Goal: Information Seeking & Learning: Learn about a topic

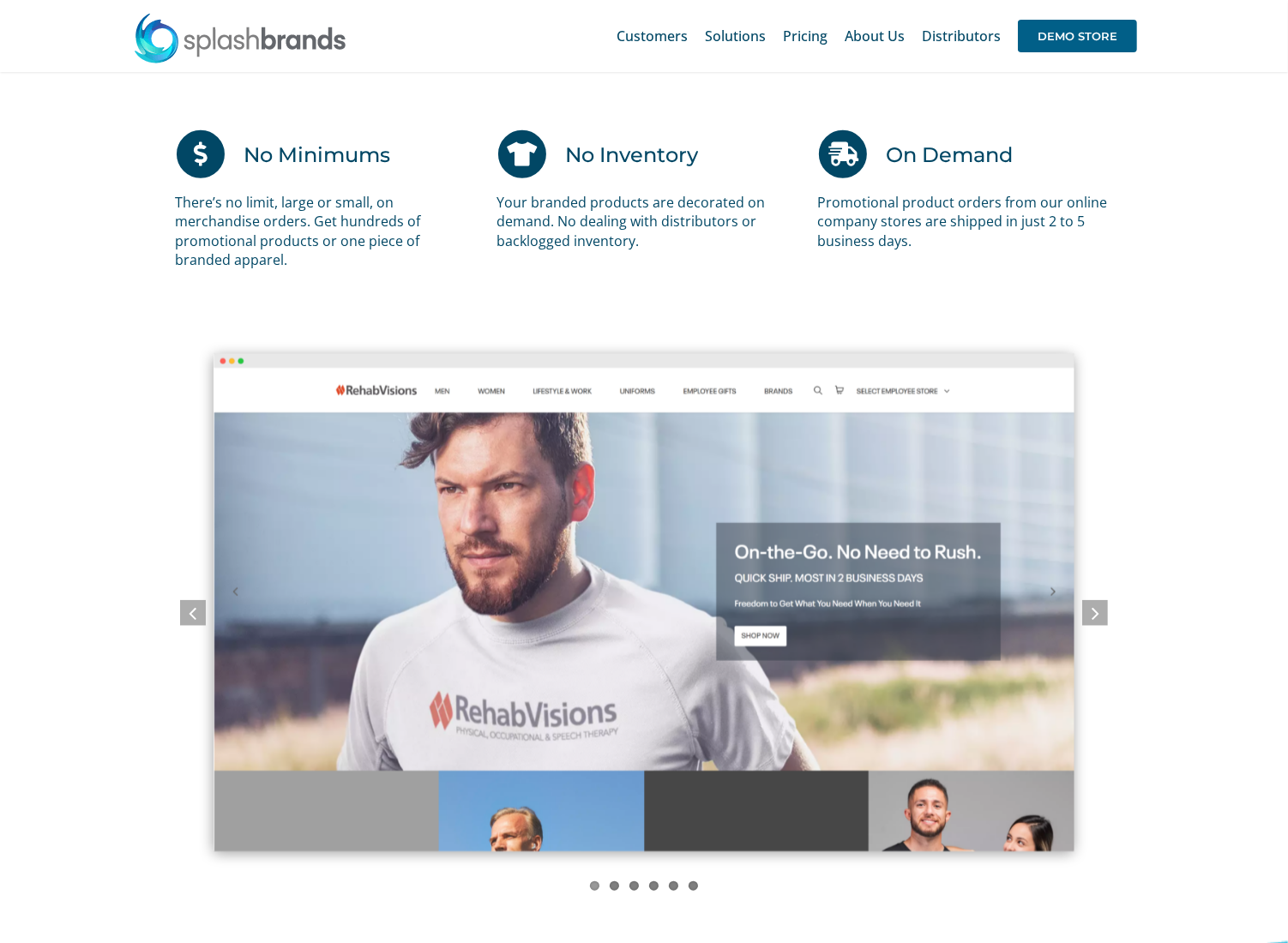
scroll to position [1048, 0]
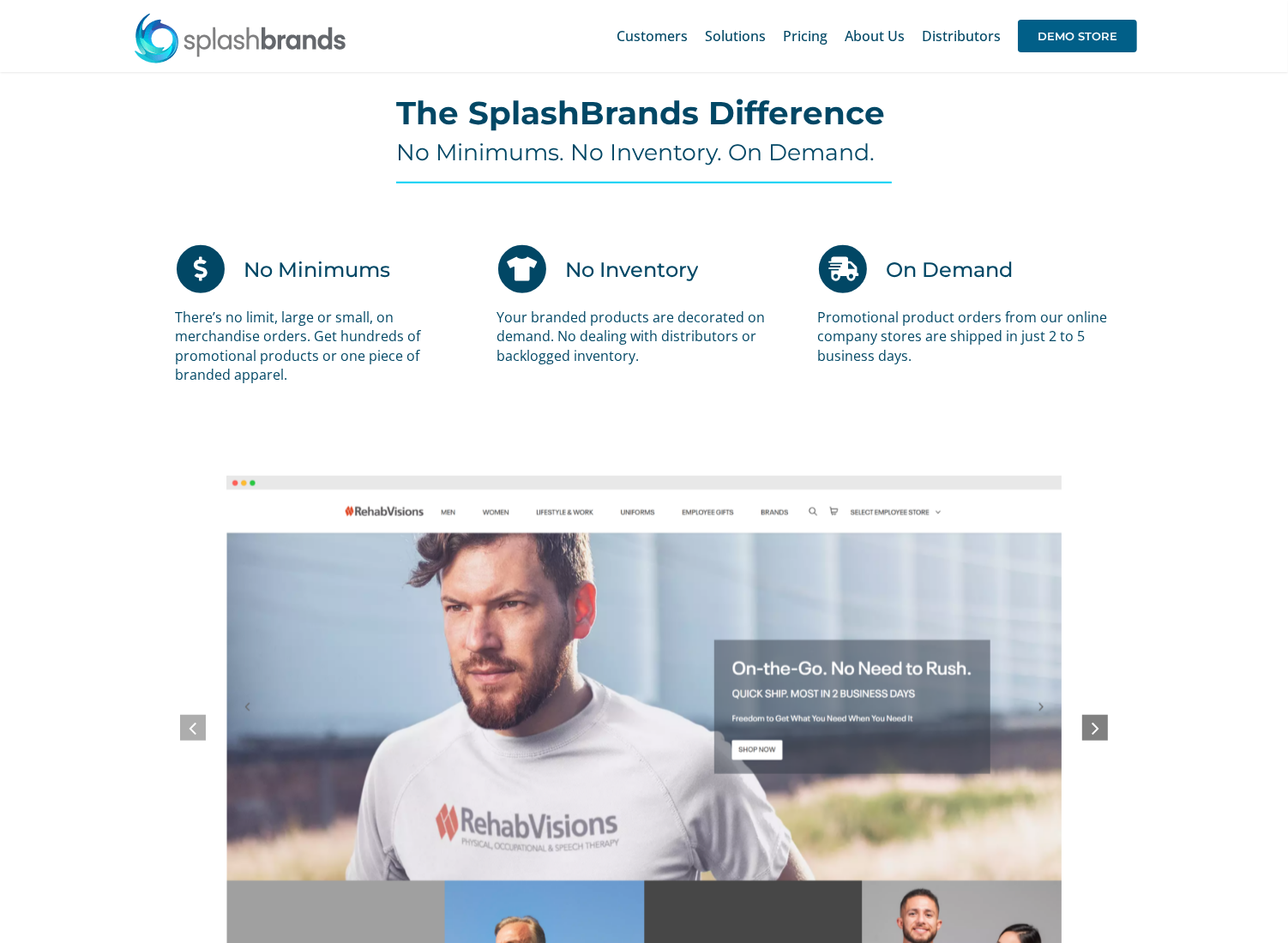
click at [1092, 726] on icon at bounding box center [1096, 727] width 8 height 22
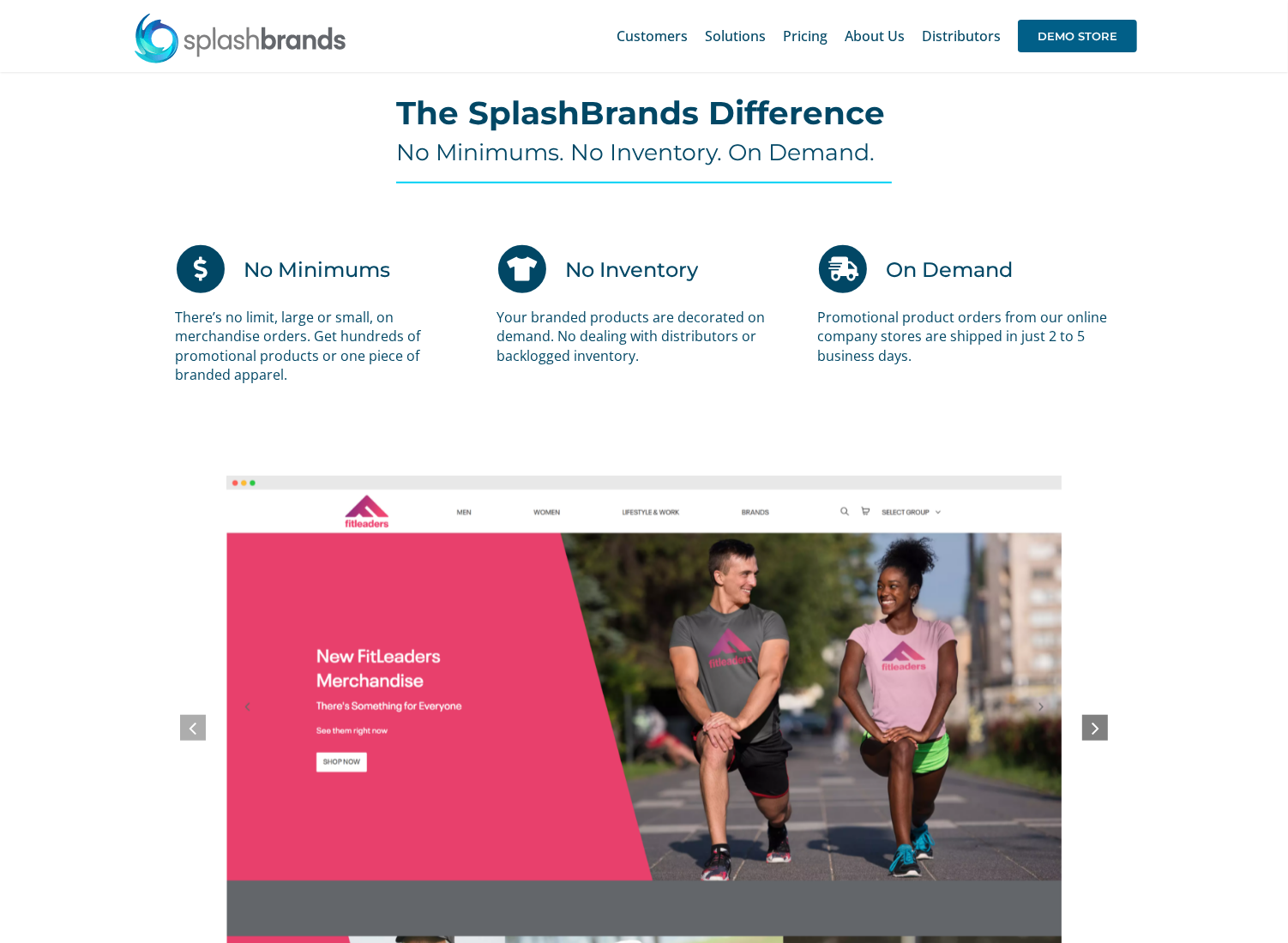
click at [1092, 726] on icon at bounding box center [1096, 727] width 8 height 22
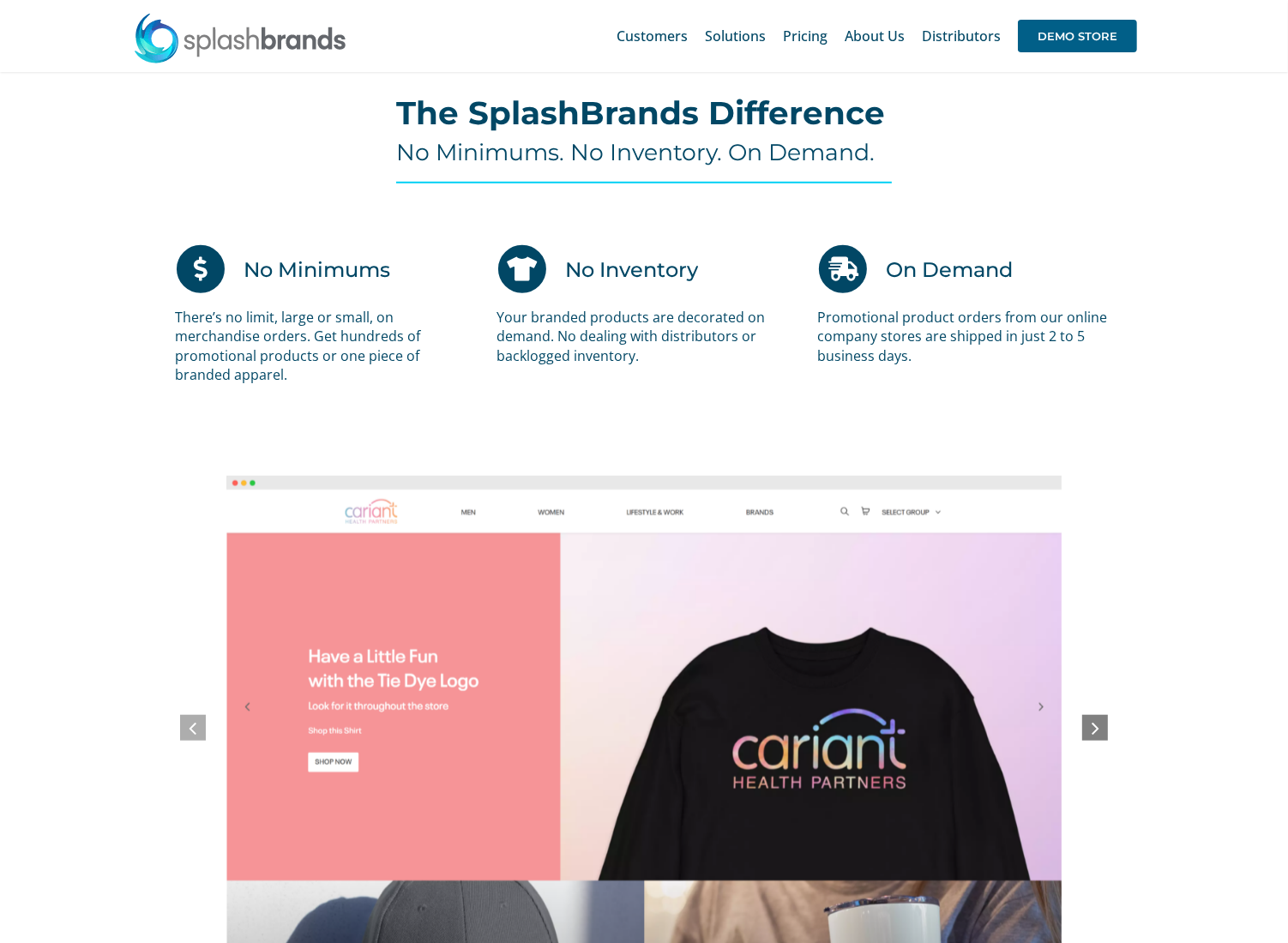
click at [1092, 726] on icon at bounding box center [1096, 727] width 8 height 22
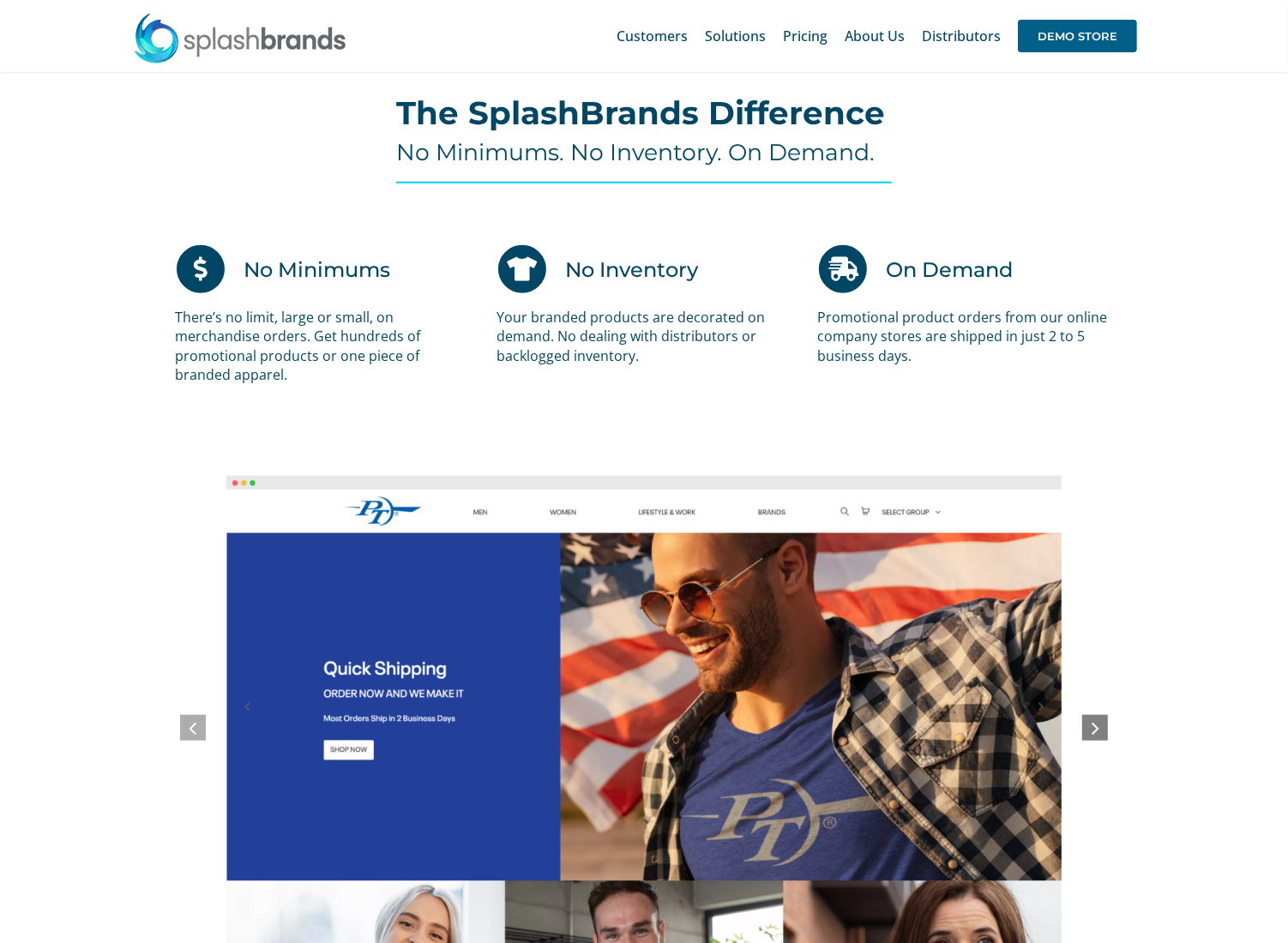
click at [1092, 726] on icon at bounding box center [1096, 727] width 8 height 22
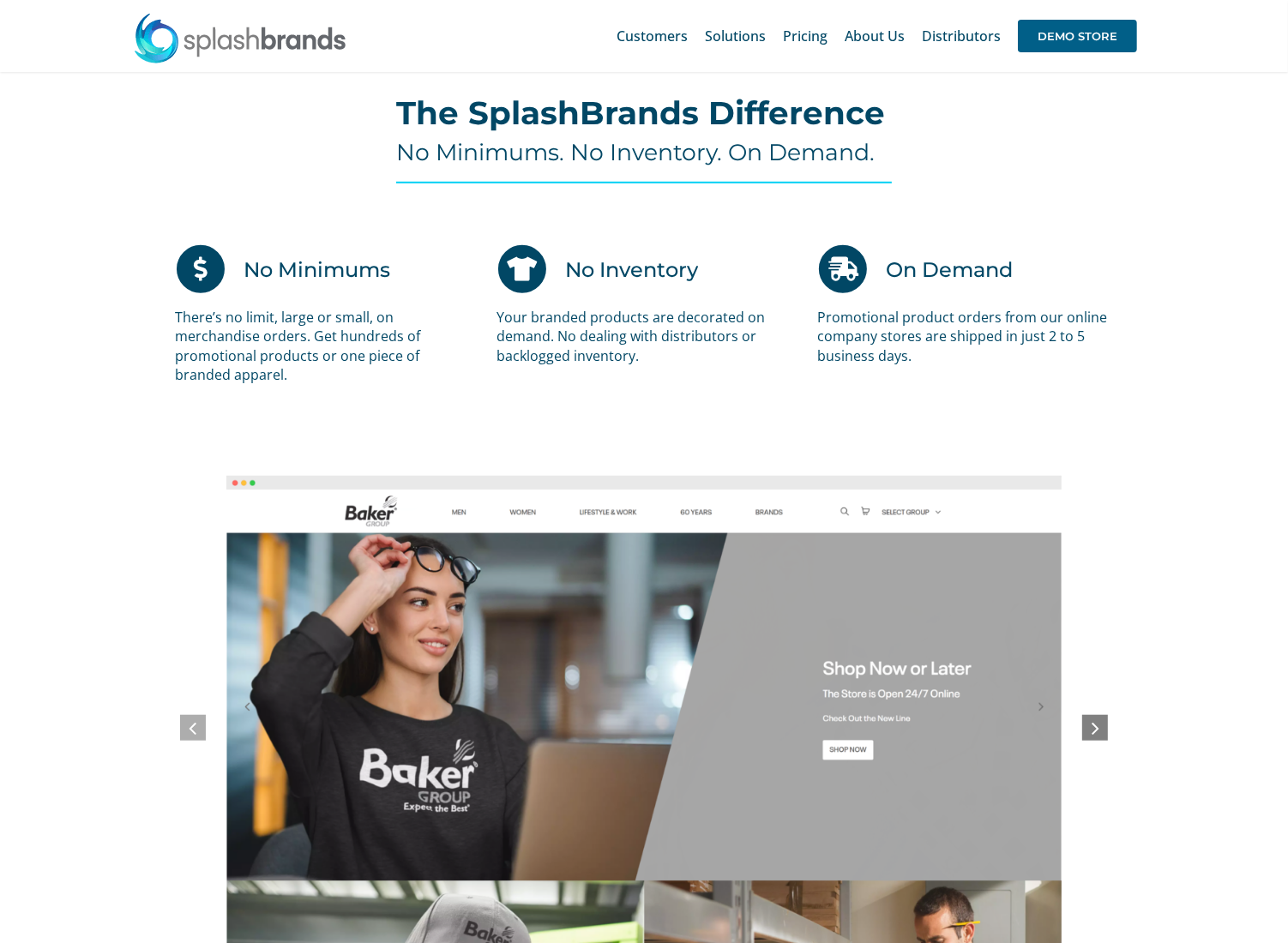
click at [1092, 726] on icon at bounding box center [1096, 727] width 8 height 22
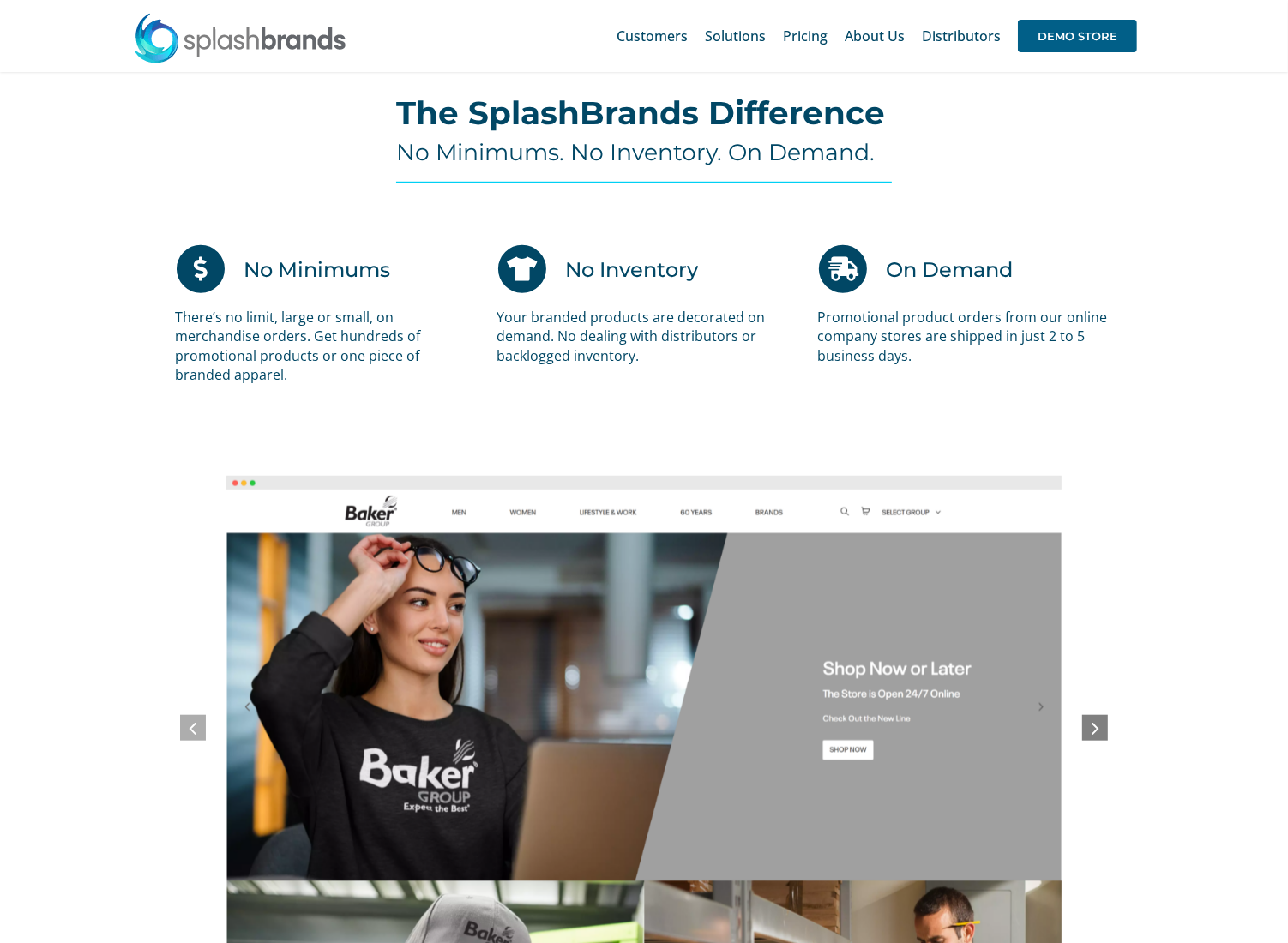
click at [1096, 729] on icon at bounding box center [1096, 727] width 8 height 22
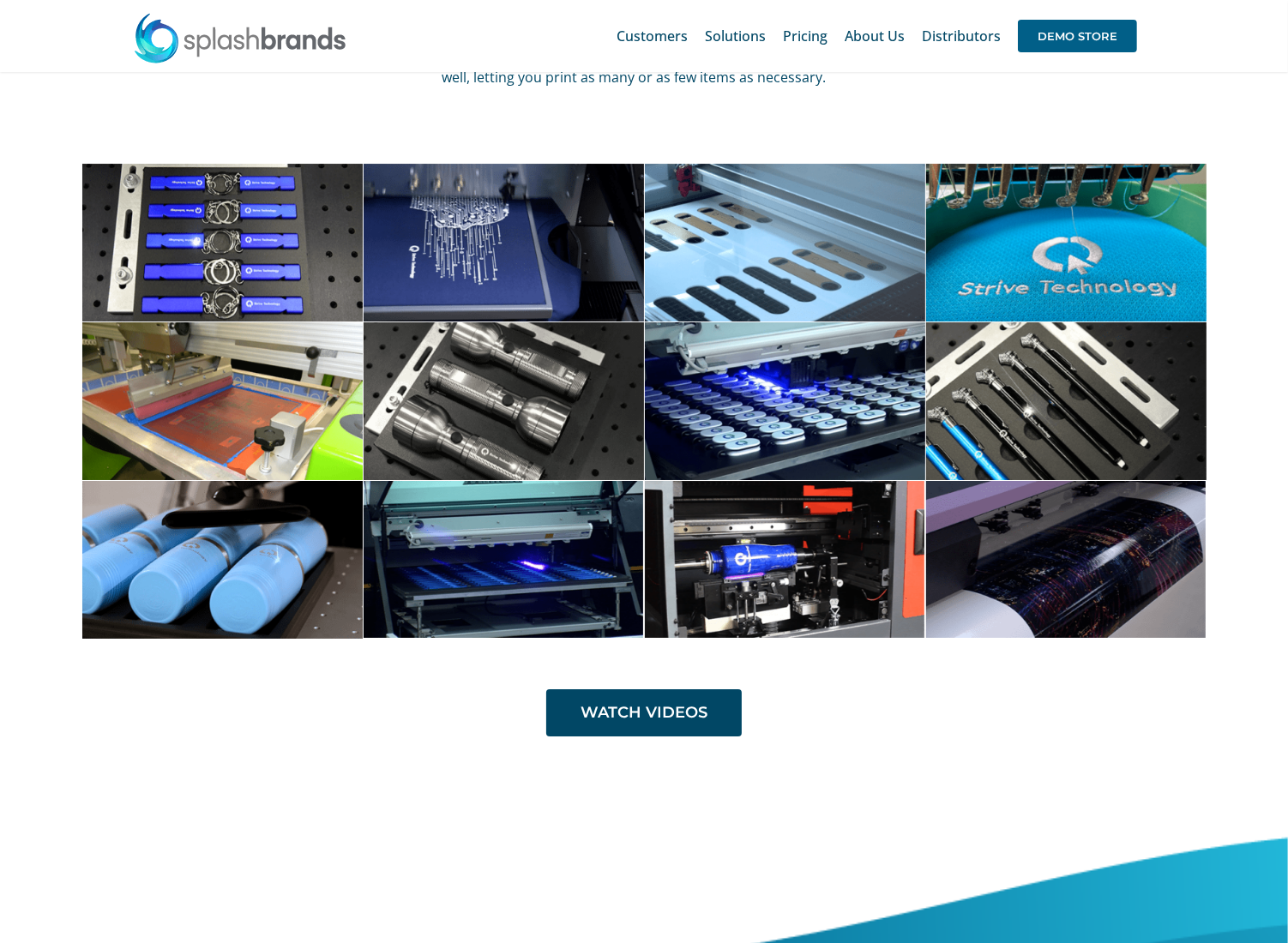
scroll to position [5336, 0]
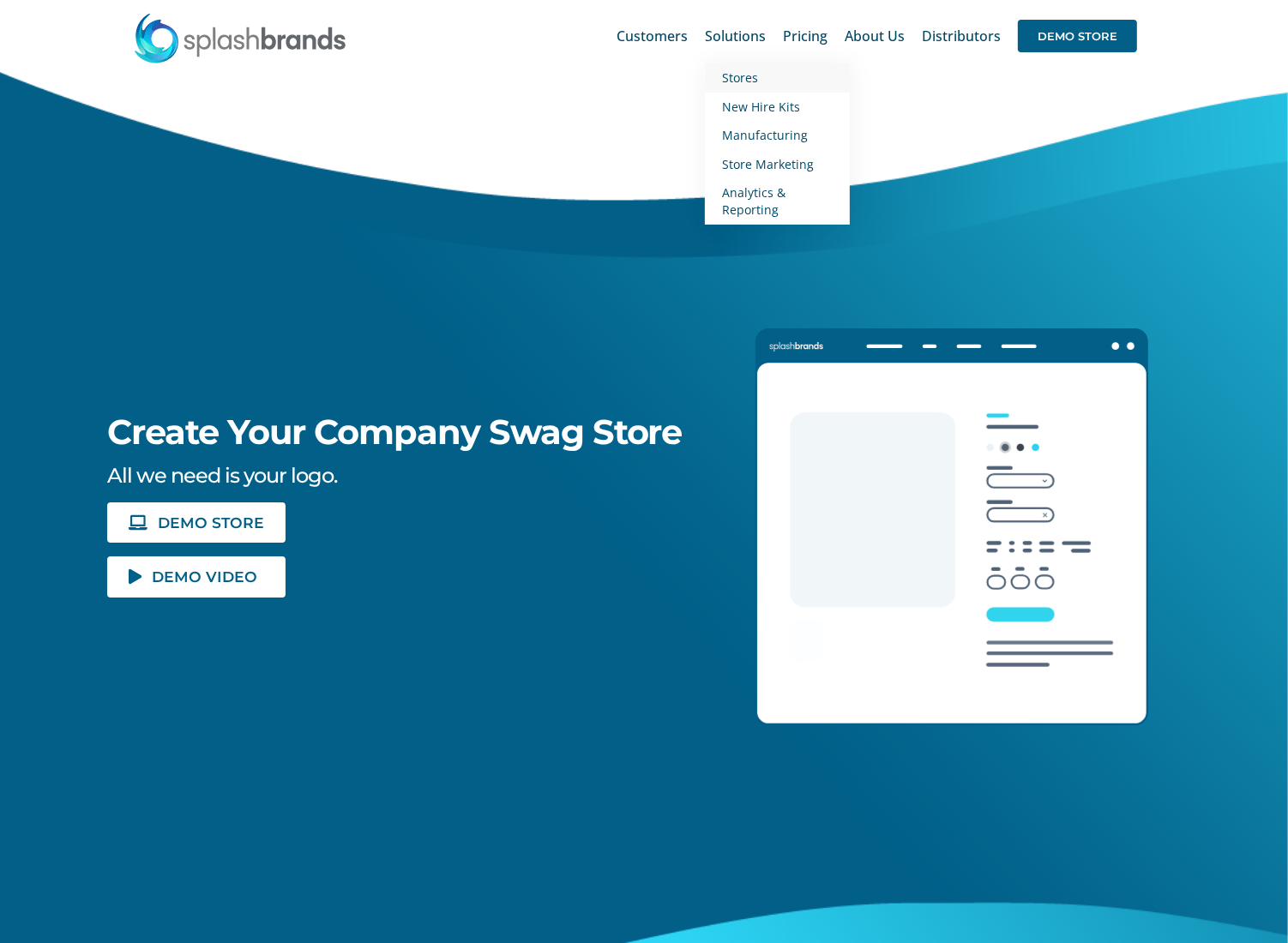
click at [736, 77] on span "Stores" at bounding box center [740, 77] width 36 height 16
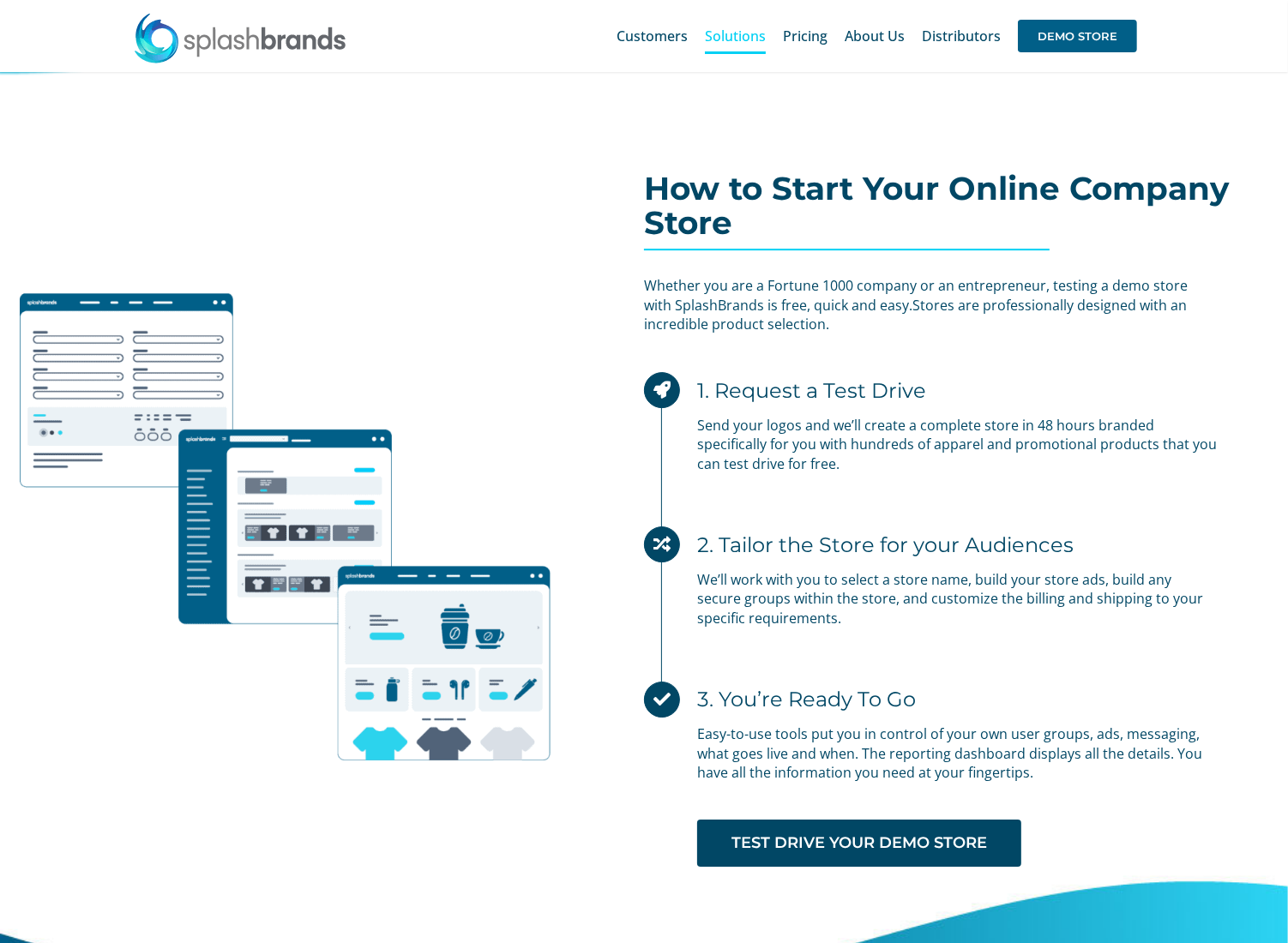
scroll to position [4741, 0]
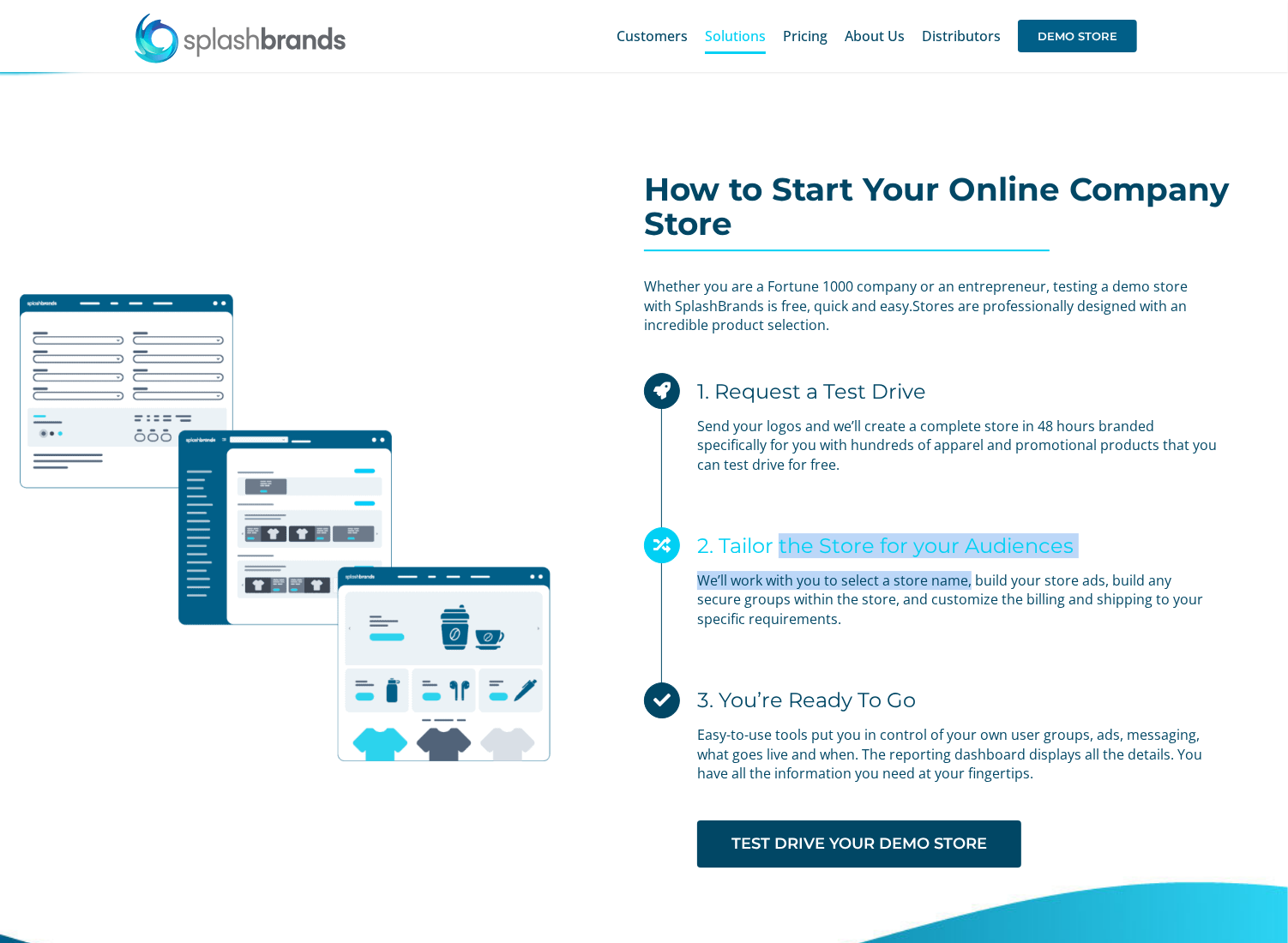
drag, startPoint x: 780, startPoint y: 545, endPoint x: 969, endPoint y: 558, distance: 189.4
click at [969, 558] on div "2. Tailor the Store for your Audiences We’ll work with you to select a store na…" at bounding box center [932, 581] width 574 height 95
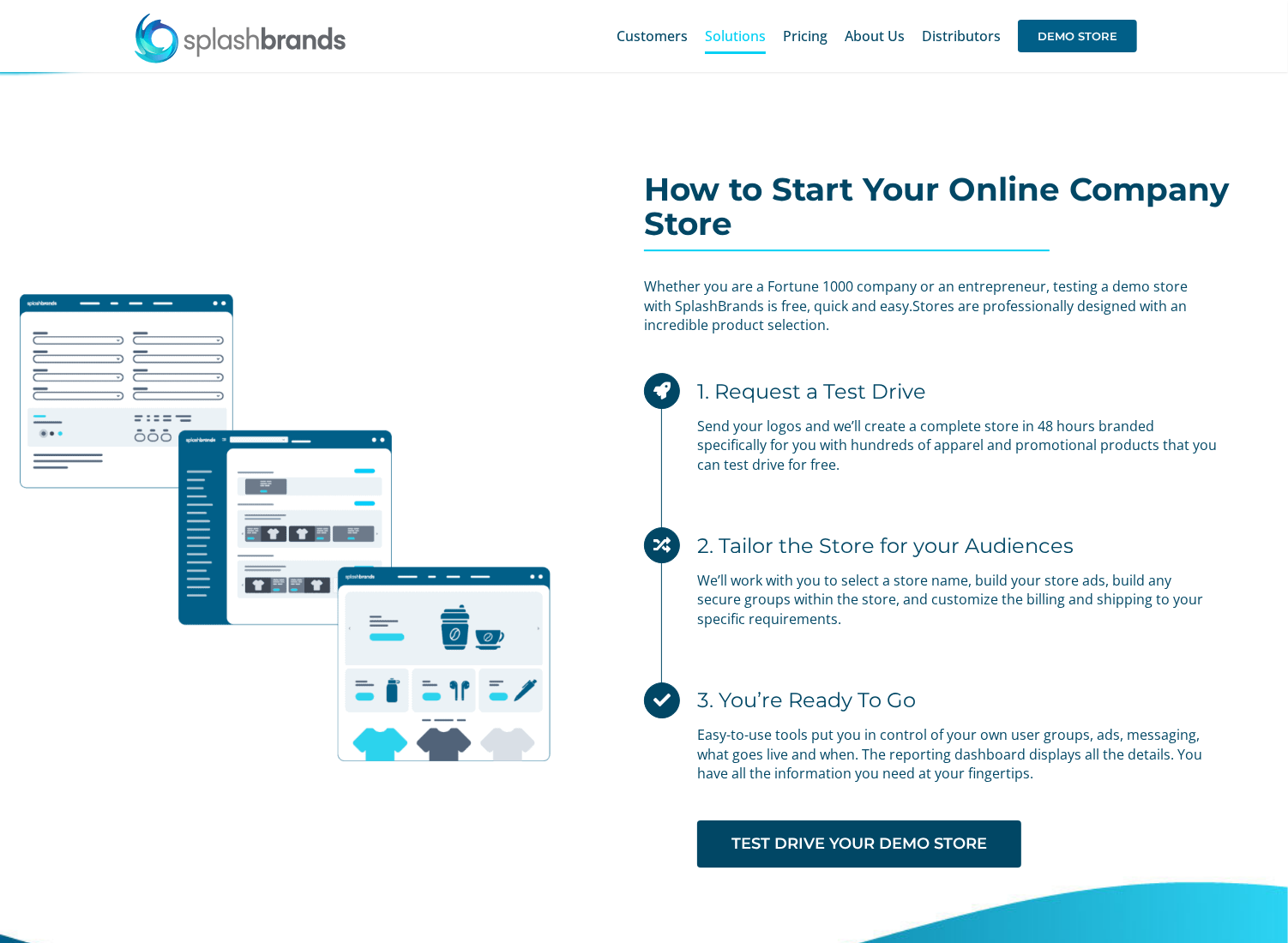
drag, startPoint x: 969, startPoint y: 558, endPoint x: 769, endPoint y: 599, distance: 204.2
click at [753, 592] on p "We’ll work with you to select a store name, build your store ads, build any sec…" at bounding box center [958, 600] width 521 height 58
drag, startPoint x: 790, startPoint y: 601, endPoint x: 755, endPoint y: 573, distance: 44.8
click at [755, 573] on p "We’ll work with you to select a store name, build your store ads, build any sec…" at bounding box center [958, 600] width 521 height 58
drag, startPoint x: 755, startPoint y: 573, endPoint x: 769, endPoint y: 608, distance: 37.7
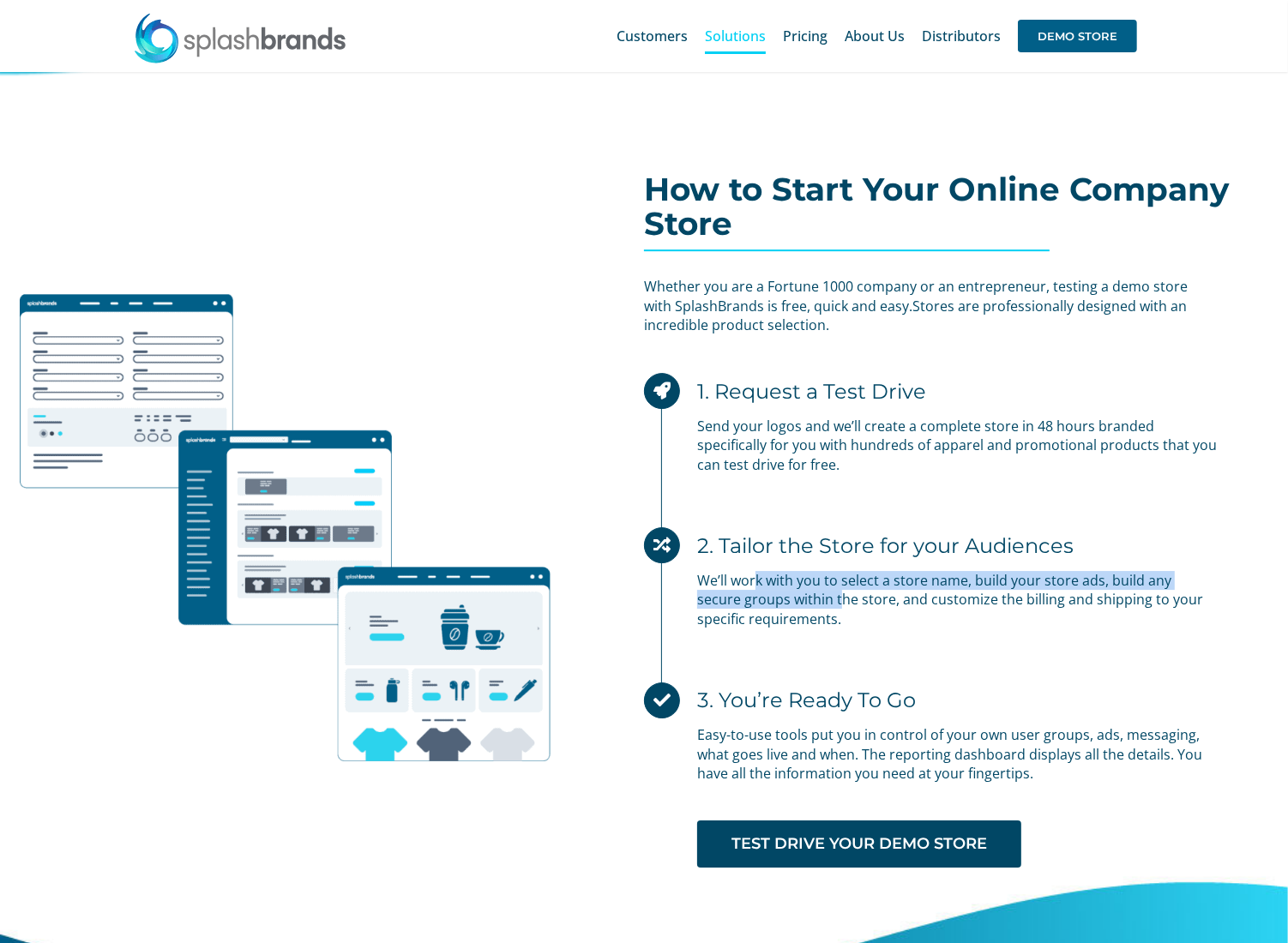
click at [769, 608] on p "We’ll work with you to select a store name, build your store ads, build any sec…" at bounding box center [958, 600] width 521 height 58
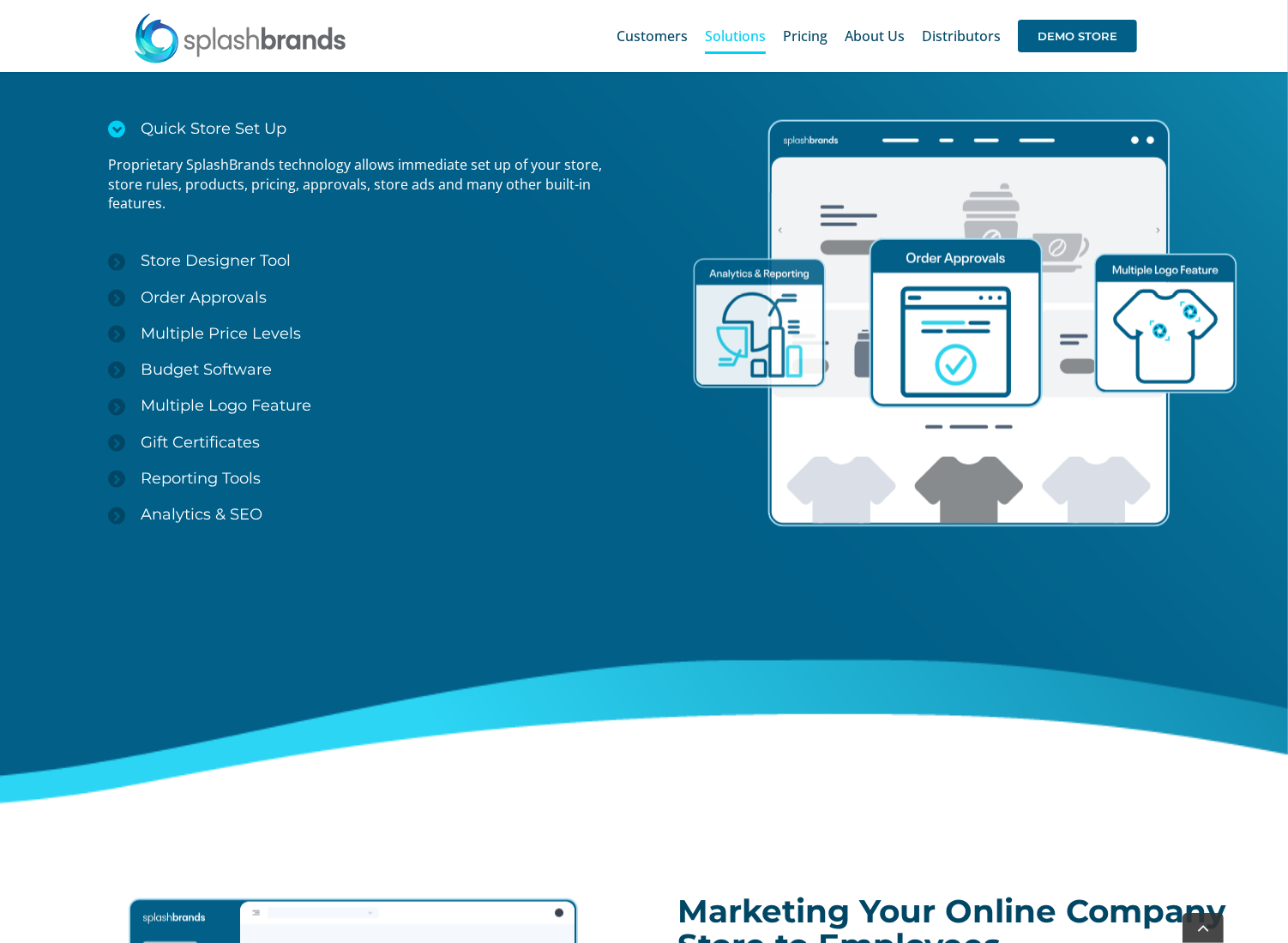
scroll to position [2095, 0]
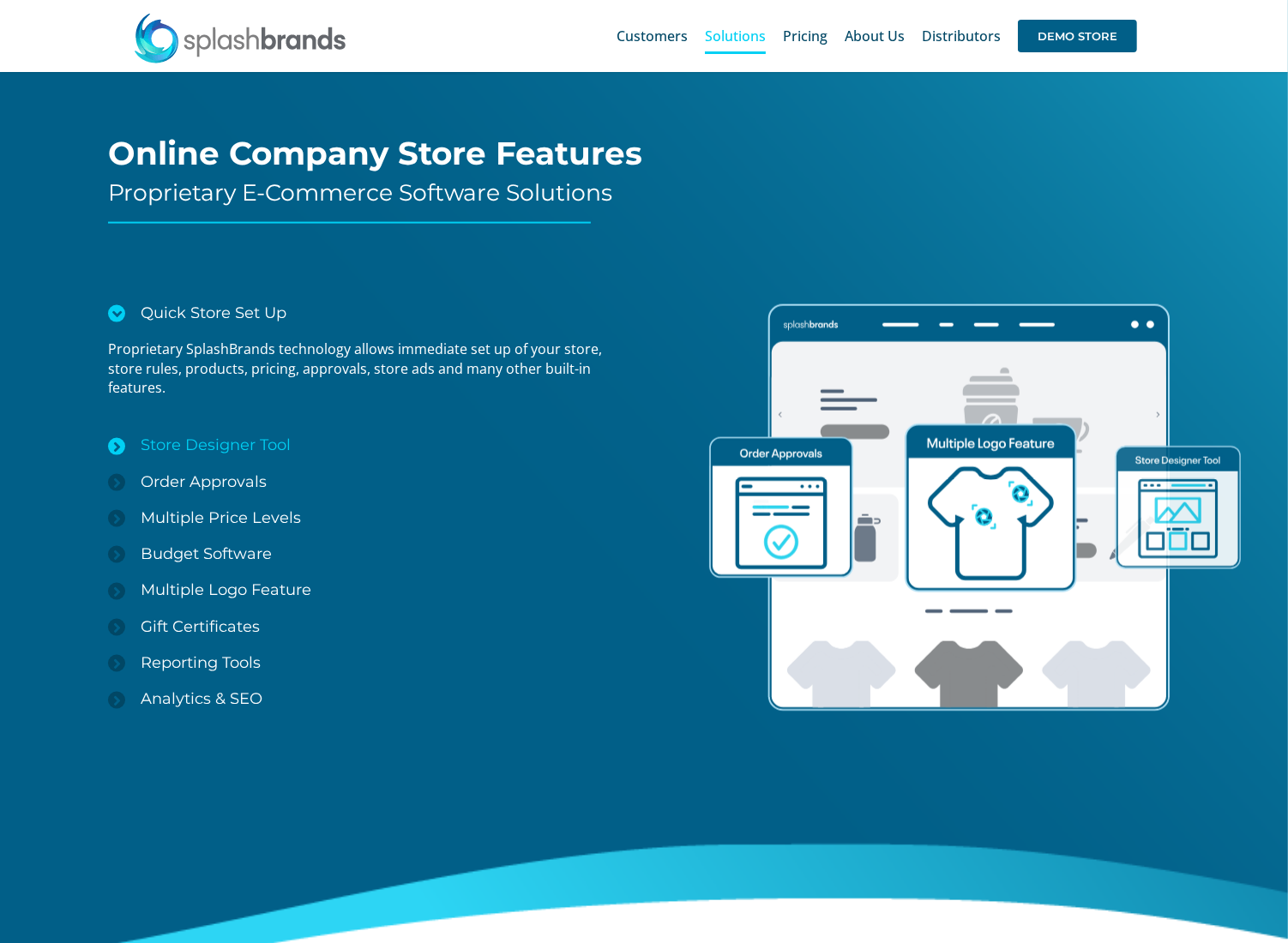
click at [216, 448] on span "Store Designer Tool" at bounding box center [215, 445] width 150 height 19
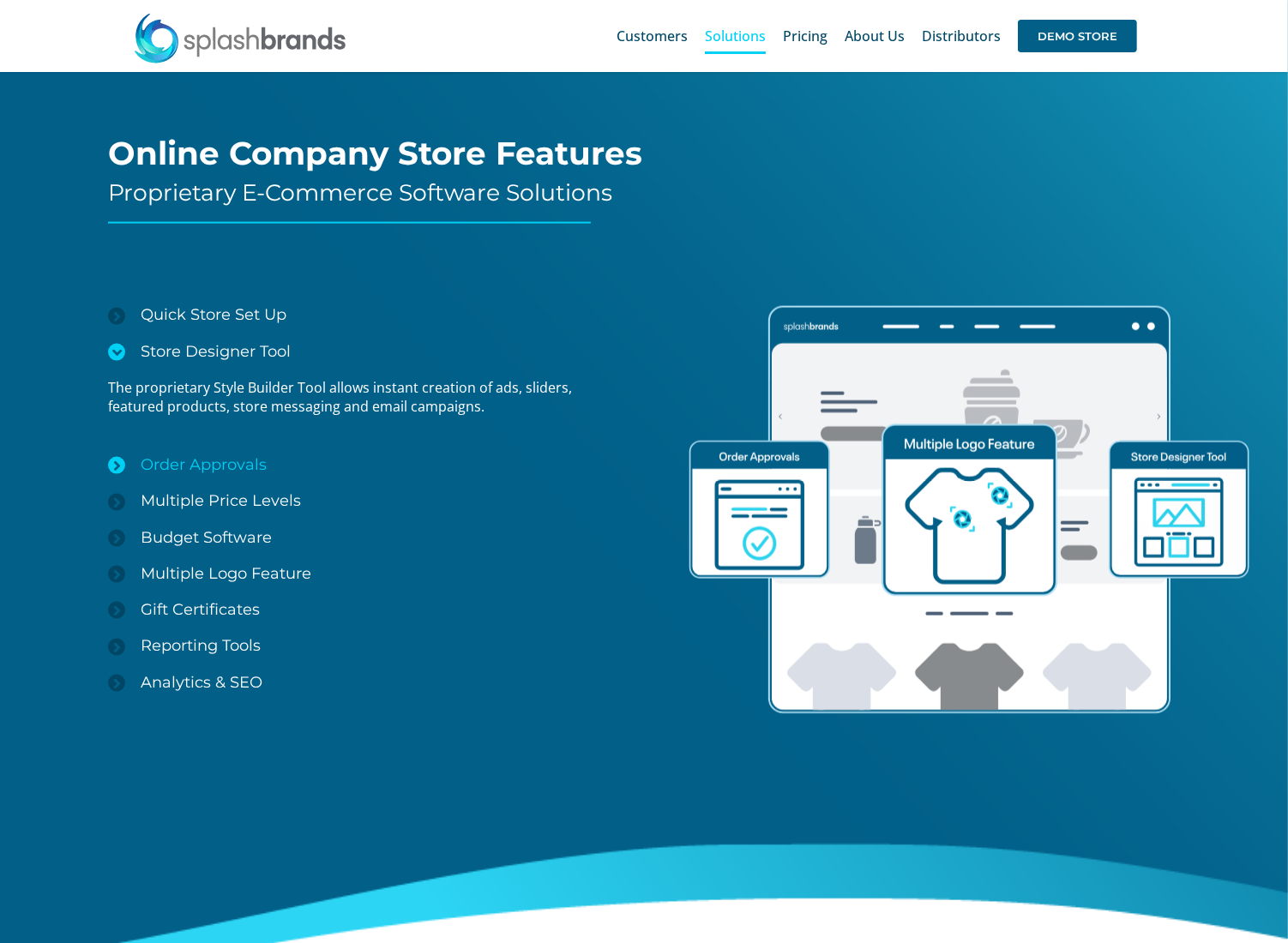
click at [222, 460] on span "Order Approvals" at bounding box center [203, 464] width 126 height 19
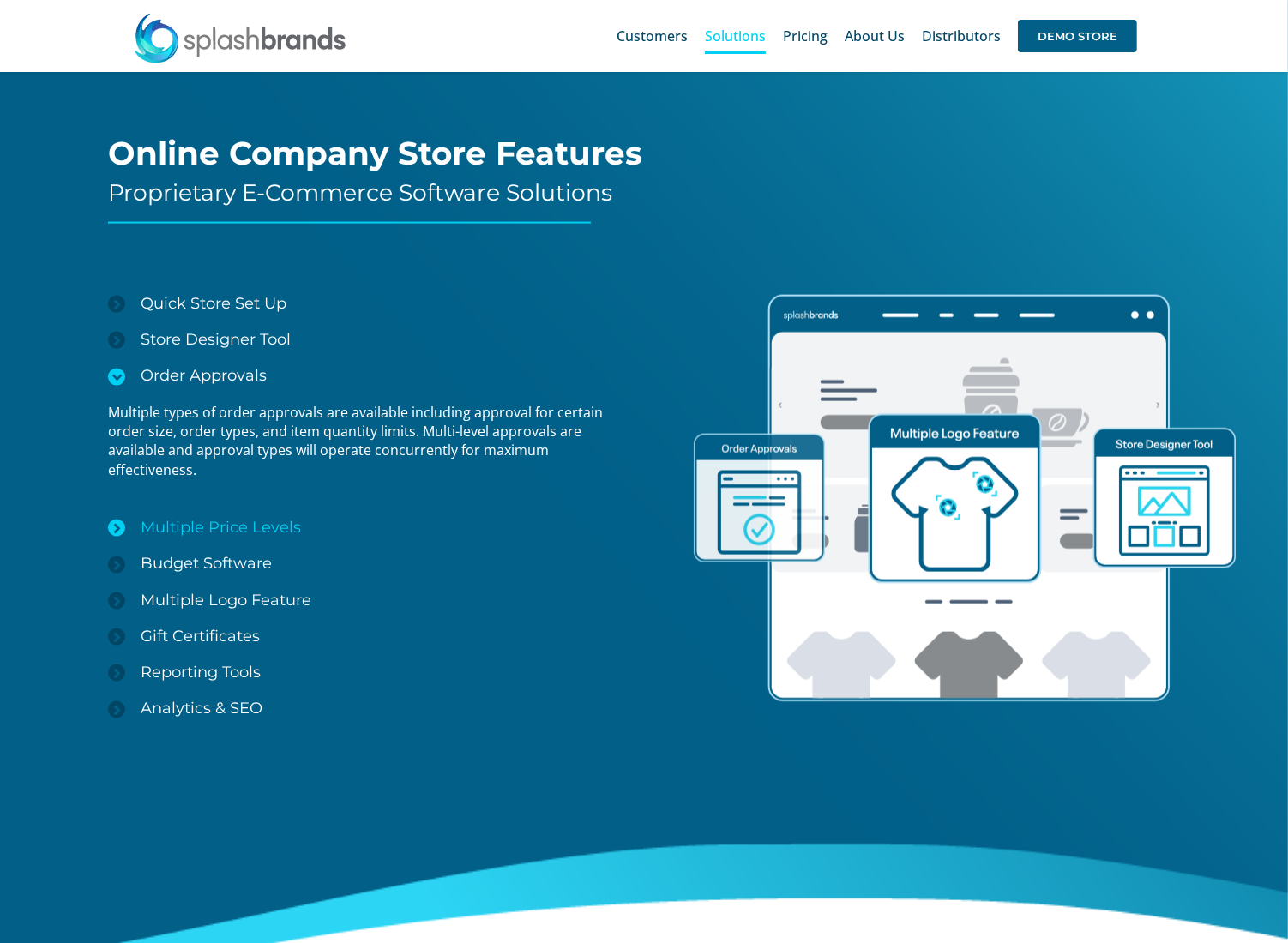
click at [240, 535] on span "Multiple Price Levels" at bounding box center [220, 528] width 160 height 19
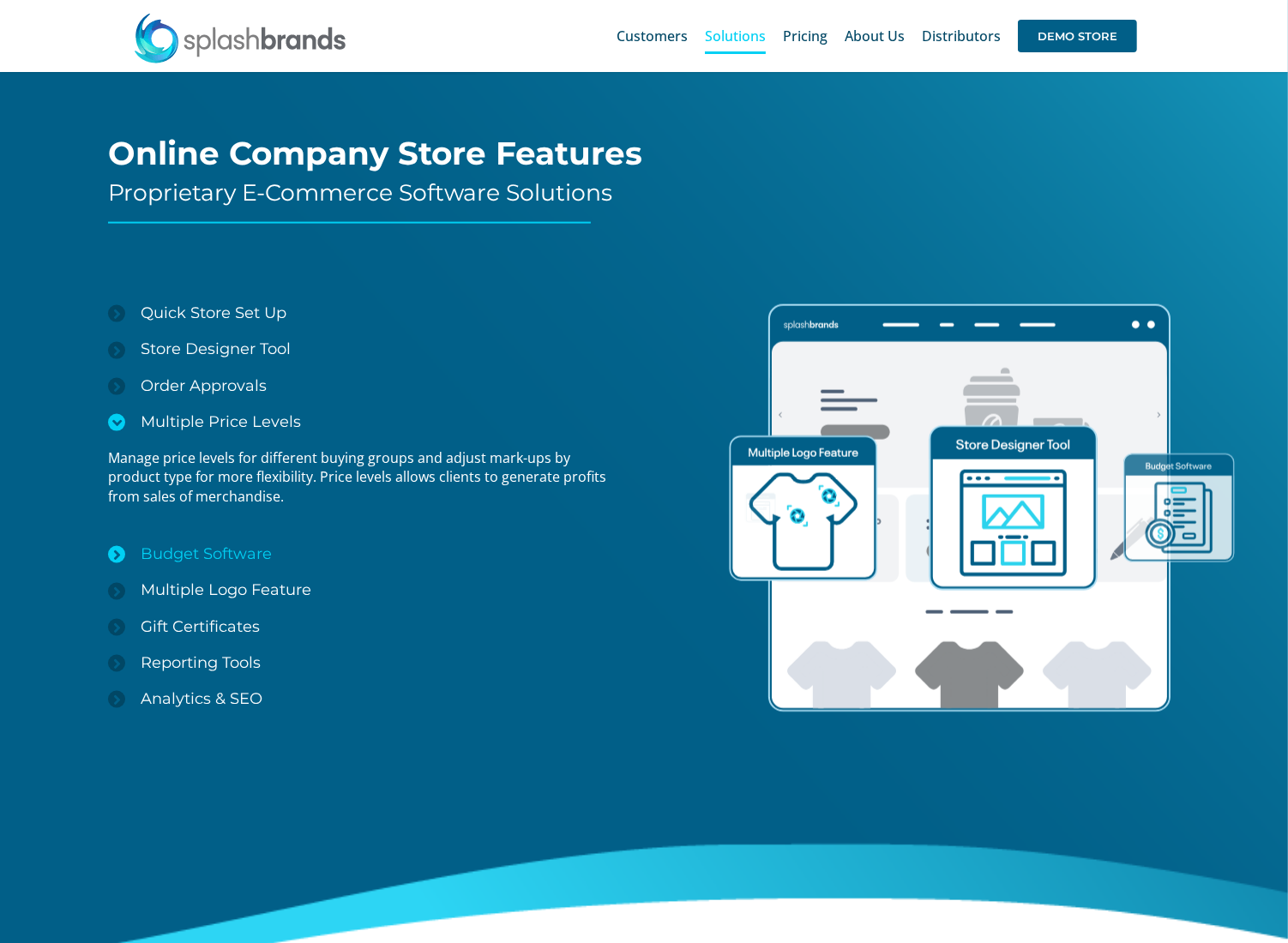
click at [230, 536] on link "Budget Software" at bounding box center [359, 554] width 502 height 36
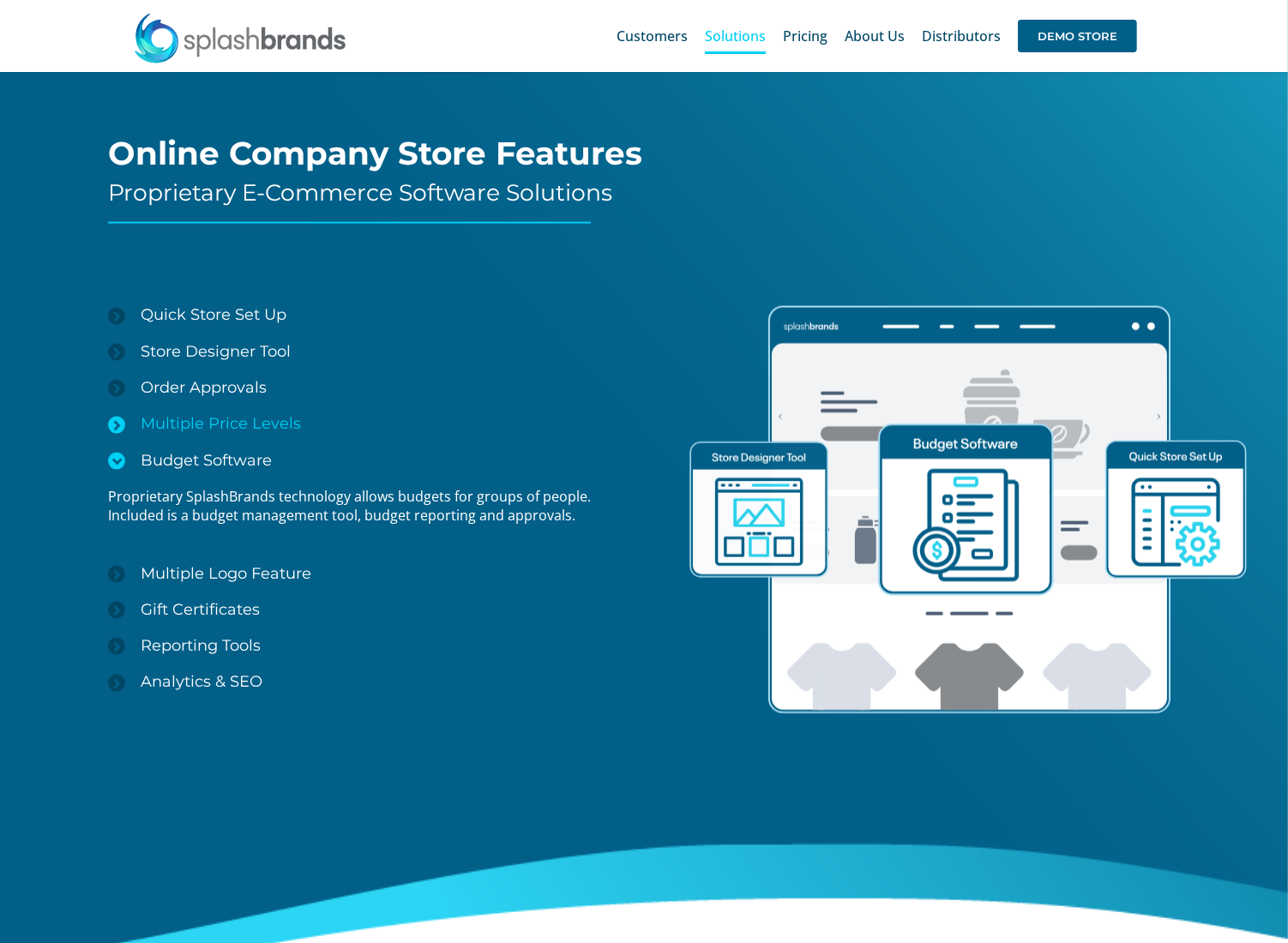
click at [219, 420] on span "Multiple Price Levels" at bounding box center [220, 424] width 160 height 19
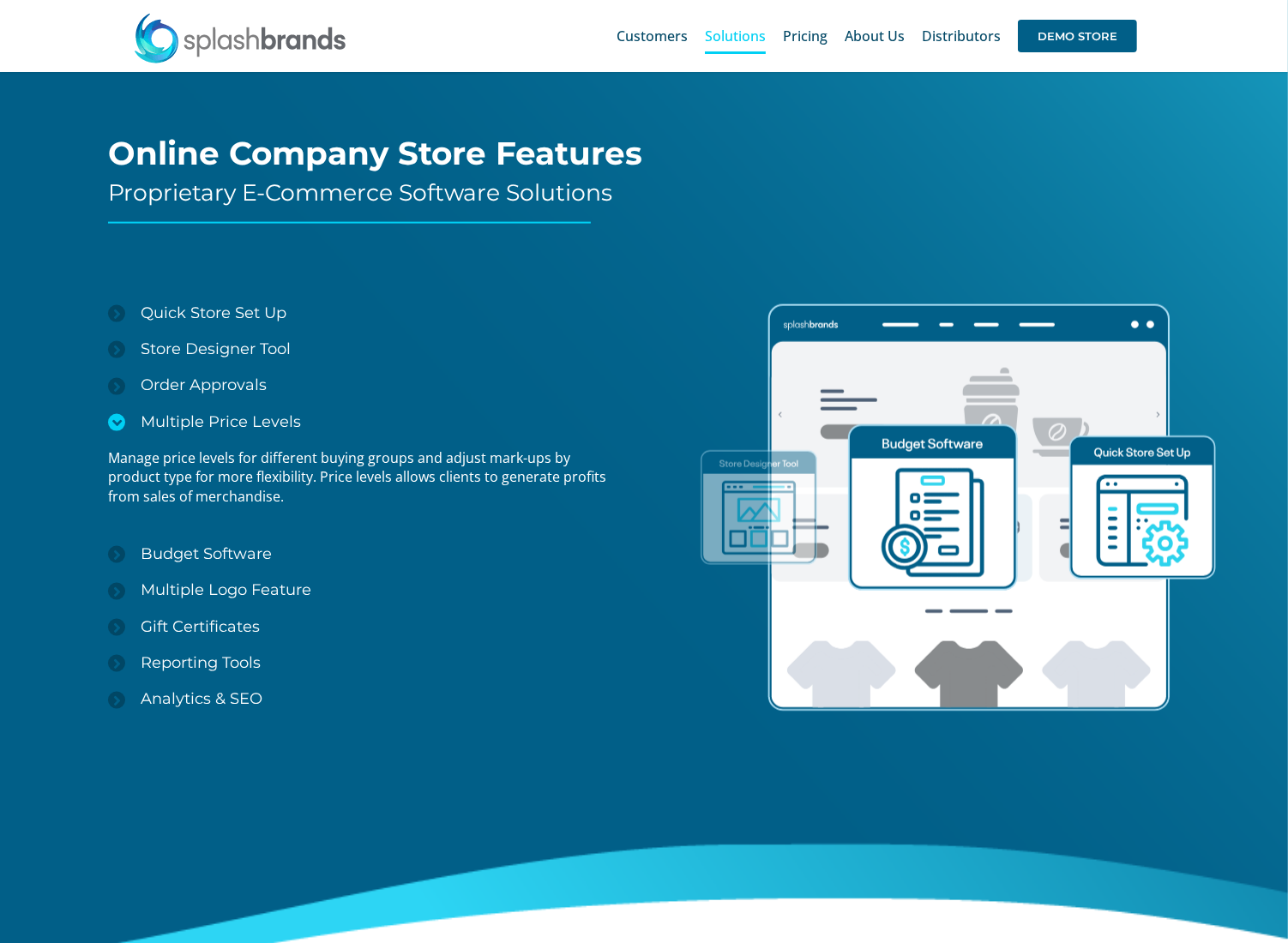
click at [219, 420] on span "Multiple Price Levels" at bounding box center [220, 422] width 160 height 19
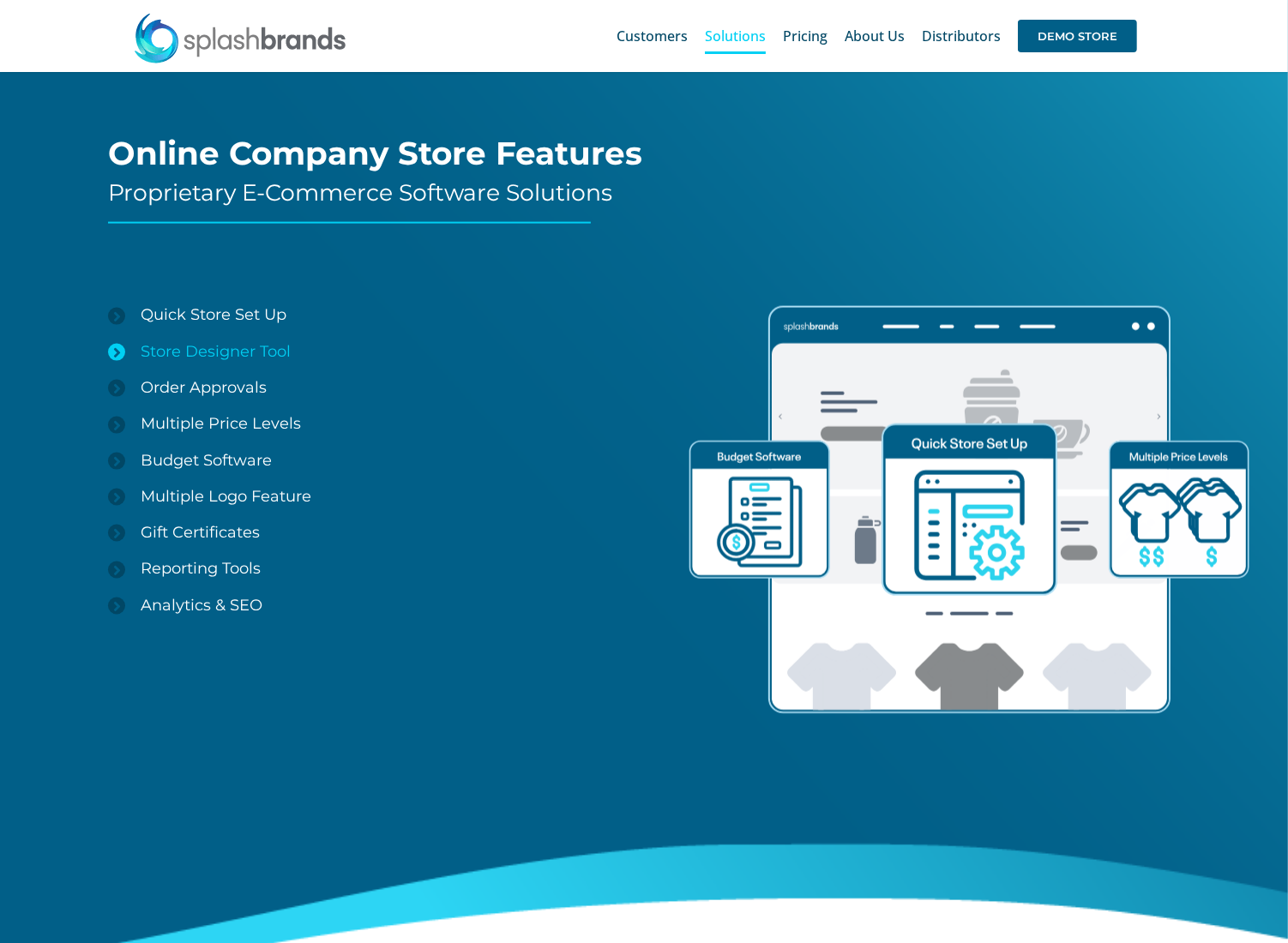
click at [212, 356] on span "Store Designer Tool" at bounding box center [215, 352] width 150 height 19
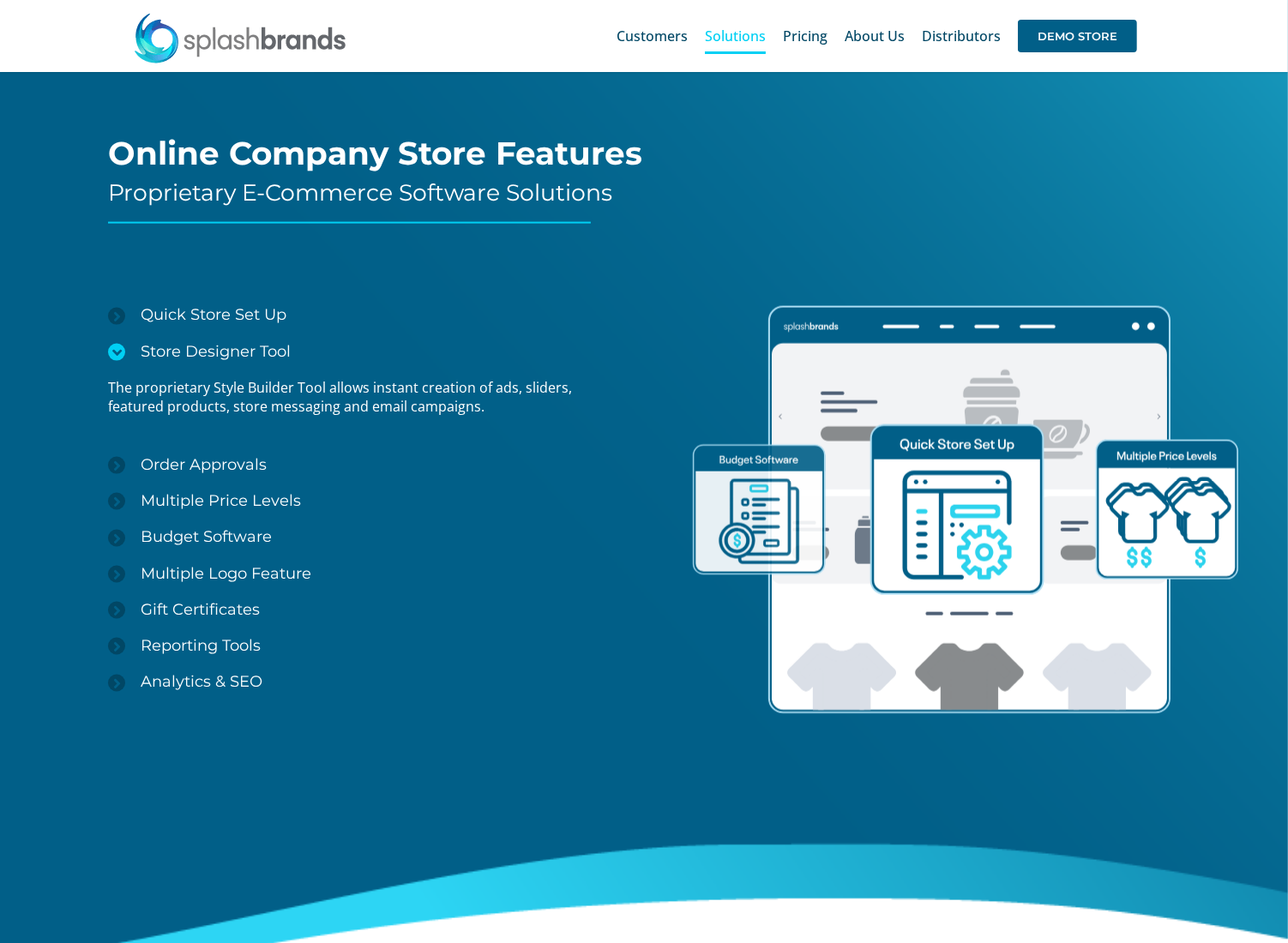
click at [212, 356] on span "Store Designer Tool" at bounding box center [215, 352] width 150 height 19
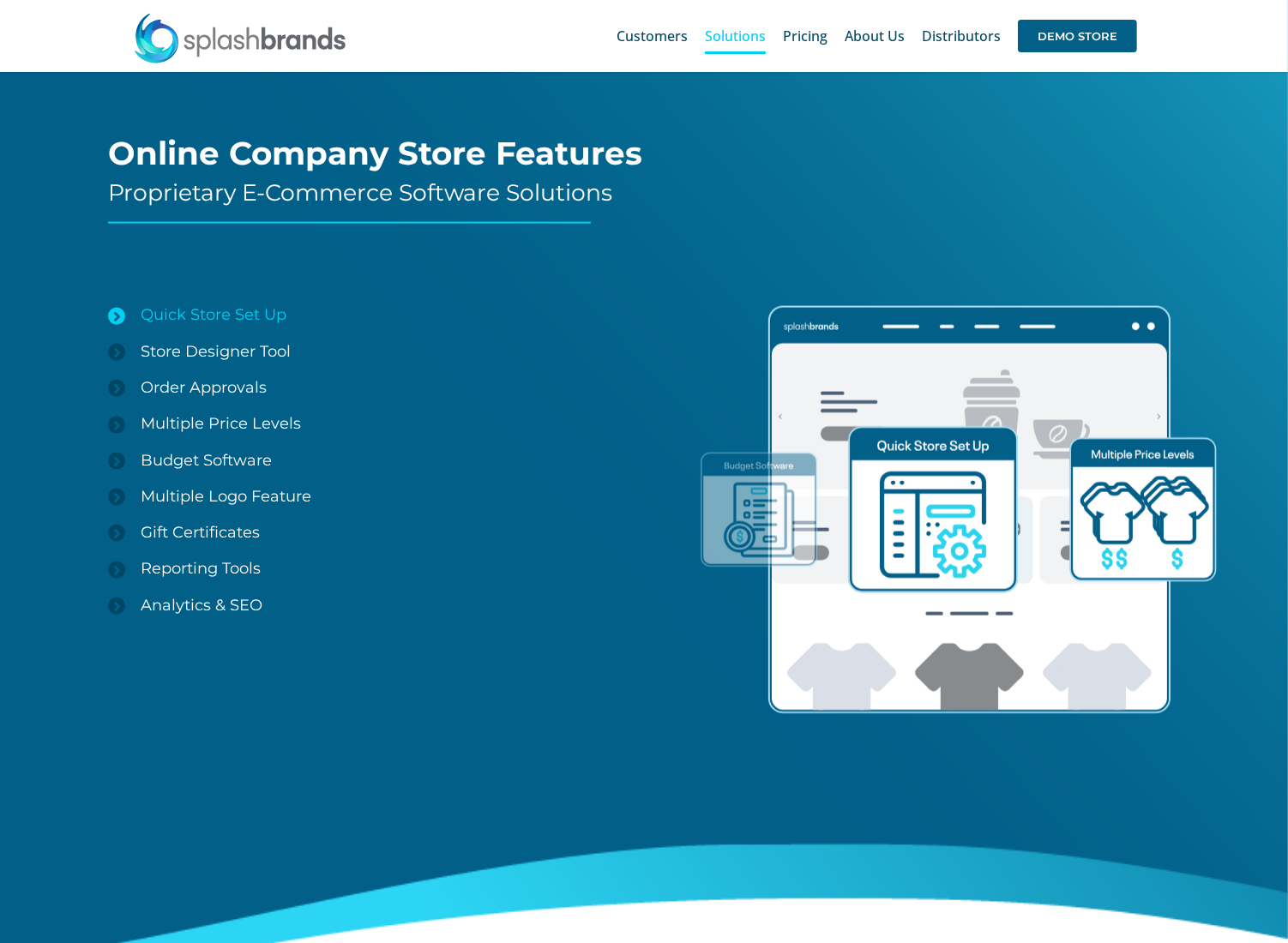
click at [220, 317] on span "Quick Store Set Up" at bounding box center [213, 315] width 146 height 19
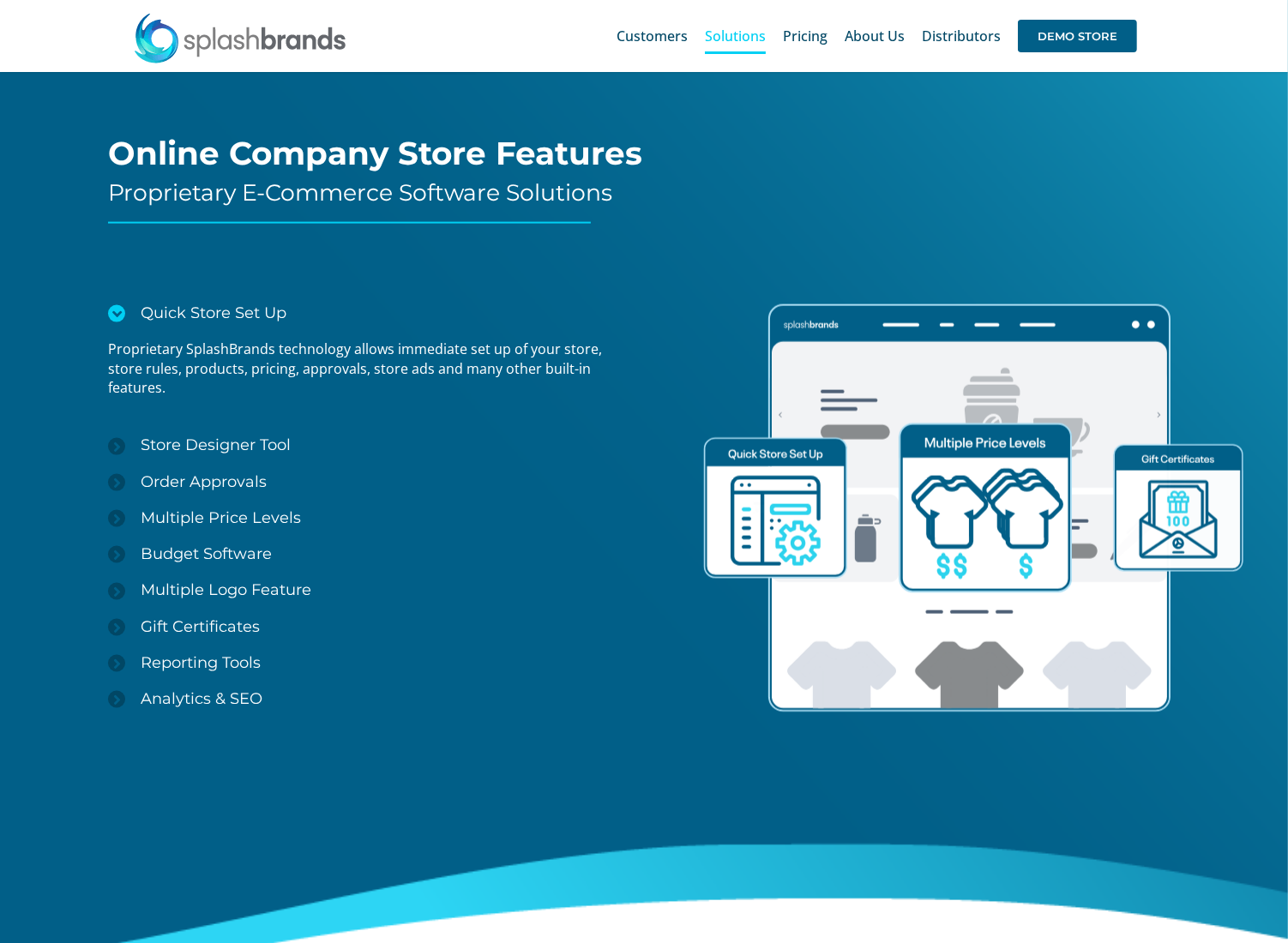
click at [220, 317] on span "Quick Store Set Up" at bounding box center [213, 313] width 146 height 19
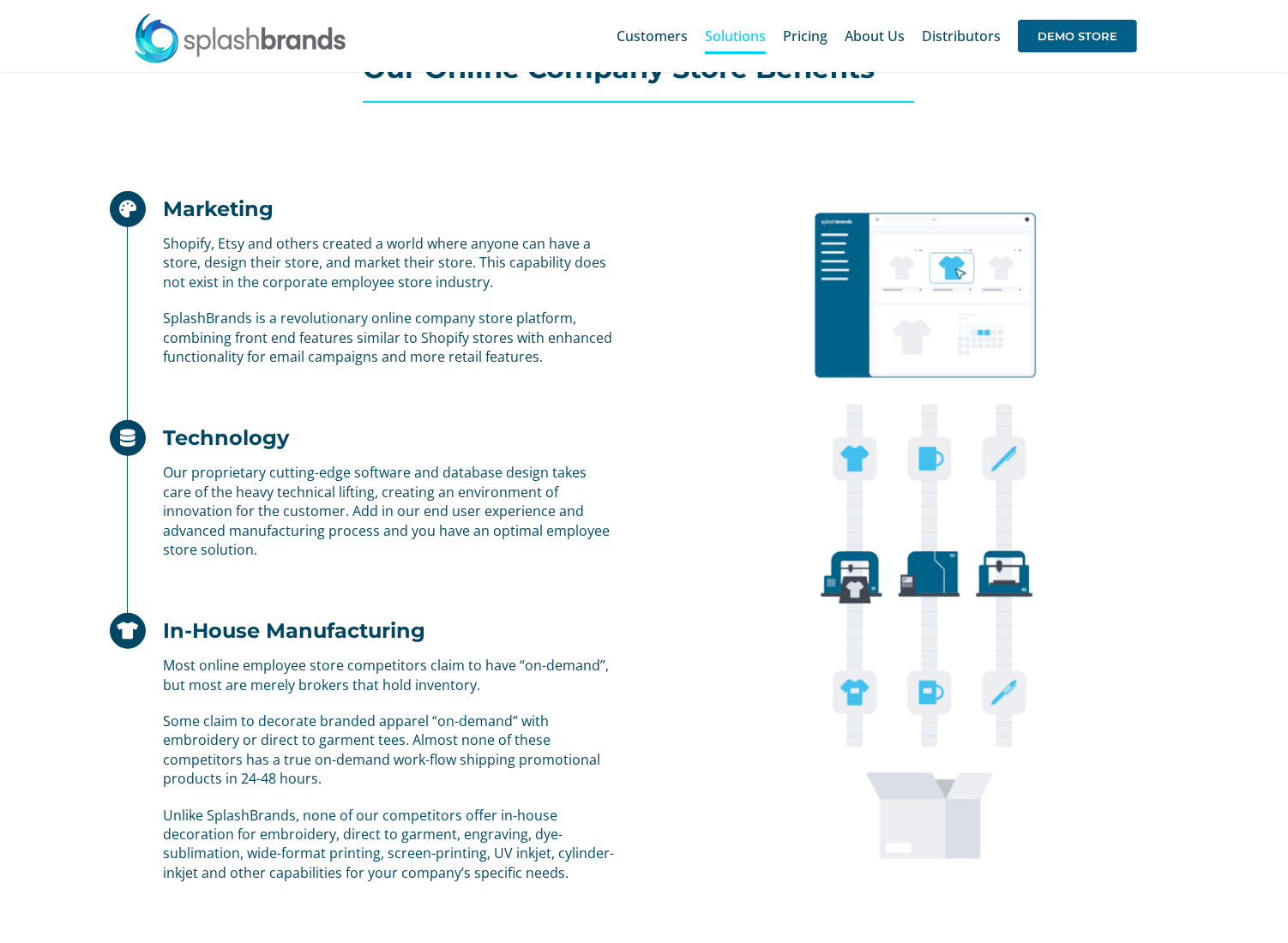
scroll to position [476, 0]
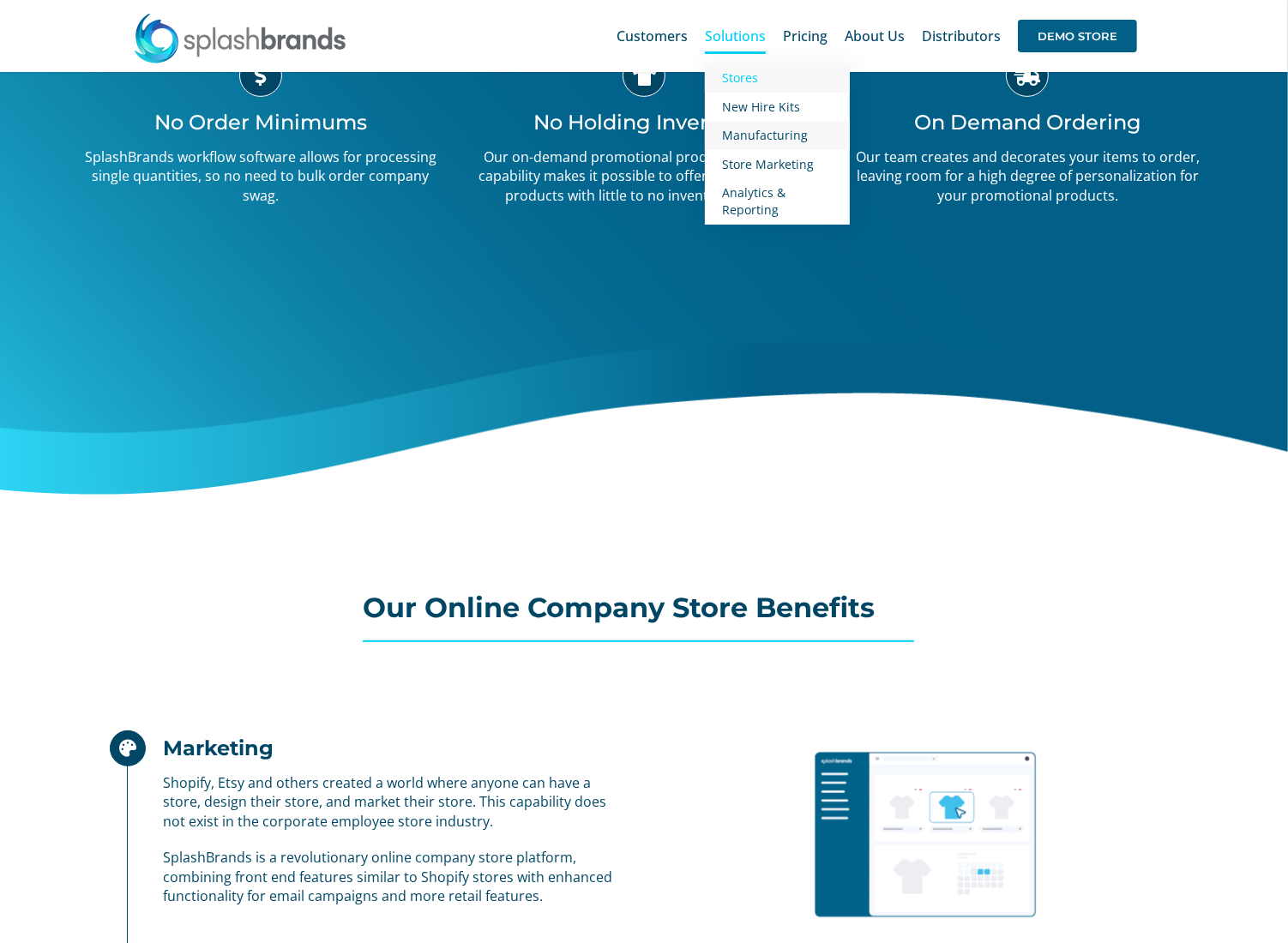
click at [780, 133] on span "Manufacturing" at bounding box center [765, 135] width 85 height 16
